Goal: Navigation & Orientation: Find specific page/section

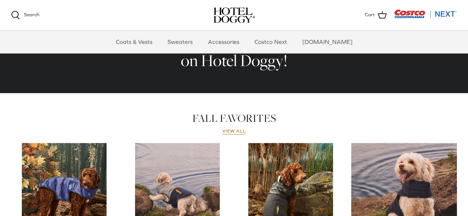
scroll to position [270, 0]
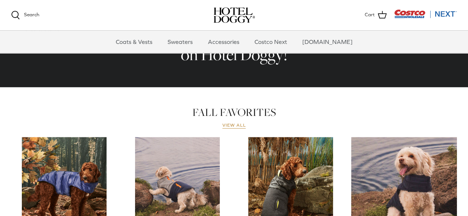
click at [226, 125] on link "View all" at bounding box center [234, 126] width 24 height 6
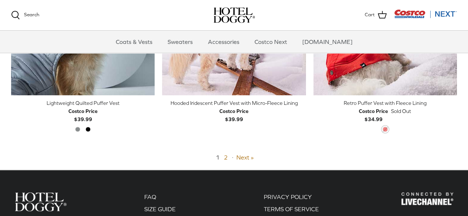
scroll to position [1666, 0]
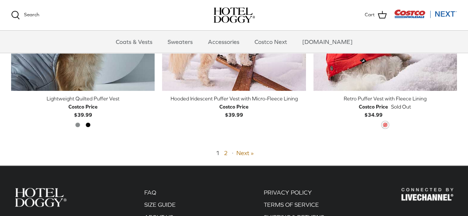
click at [294, 154] on div "1 2 · Next »" at bounding box center [234, 154] width 446 height 10
click at [241, 152] on link "Next »" at bounding box center [244, 153] width 17 height 7
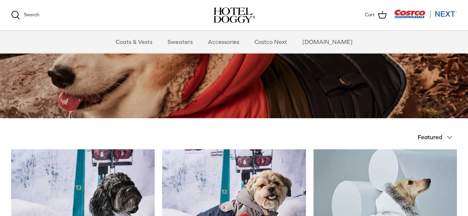
scroll to position [4, 0]
